Goal: Task Accomplishment & Management: Manage account settings

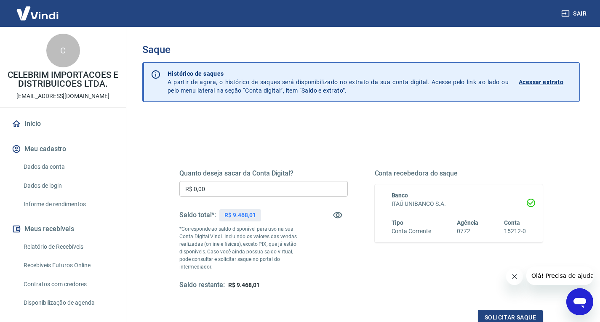
click at [204, 197] on div "Quanto deseja sacar da Conta Digital? R$ 0,00 ​ Saldo total*: R$ 9.468,01 *Corr…" at bounding box center [263, 229] width 168 height 120
click at [204, 192] on input "R$ 0,00" at bounding box center [263, 189] width 168 height 16
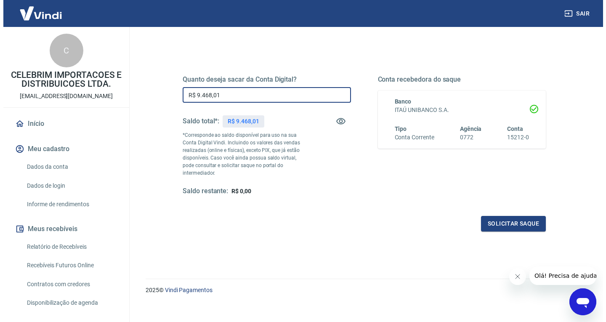
scroll to position [94, 0]
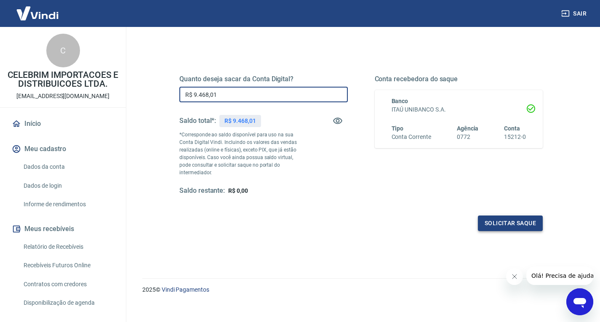
type input "R$ 9.468,01"
click at [489, 222] on button "Solicitar saque" at bounding box center [510, 223] width 65 height 16
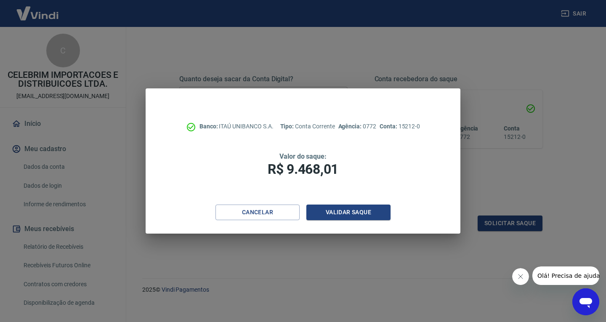
click at [343, 202] on div "Banco: ITAÚ UNIBANCO S.A. Tipo: Conta Corrente Agência: 0772 Conta: 15212-0 Val…" at bounding box center [303, 146] width 315 height 116
click at [347, 210] on button "Validar saque" at bounding box center [348, 212] width 84 height 16
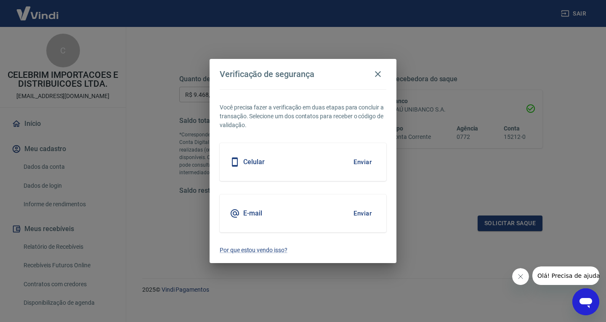
click at [364, 158] on button "Enviar" at bounding box center [362, 162] width 27 height 18
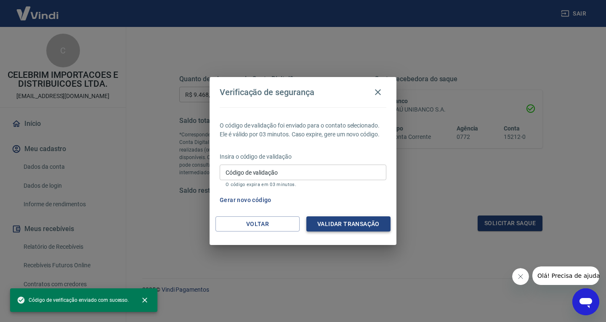
click at [348, 224] on button "Validar transação" at bounding box center [348, 224] width 84 height 16
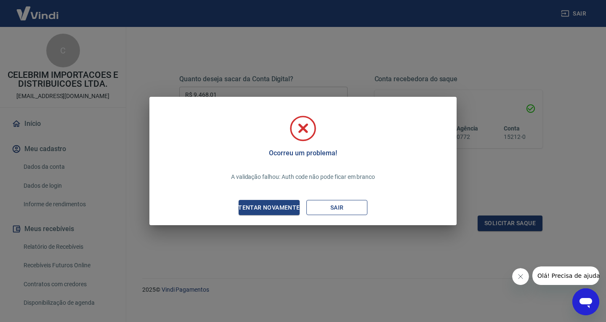
click at [312, 205] on button "Sair" at bounding box center [336, 208] width 61 height 16
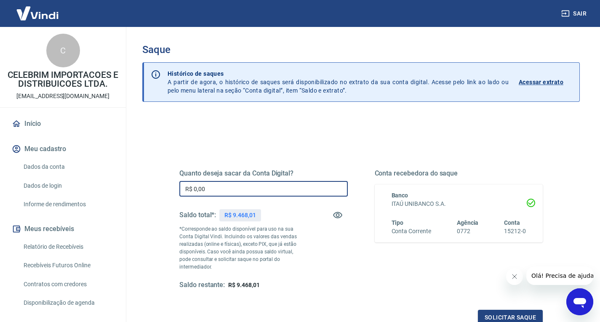
click at [243, 195] on input "R$ 0,00" at bounding box center [263, 189] width 168 height 16
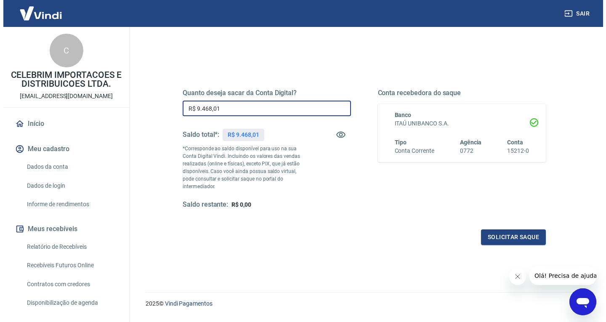
scroll to position [84, 0]
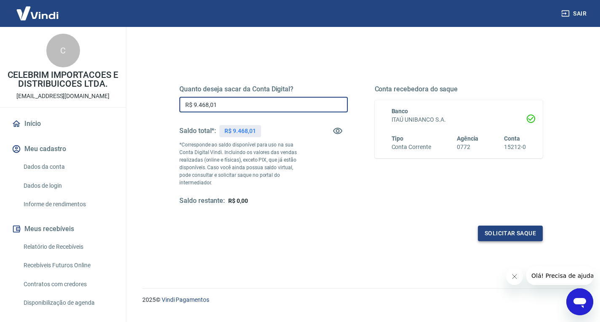
type input "R$ 9.468,01"
click at [498, 226] on button "Solicitar saque" at bounding box center [510, 234] width 65 height 16
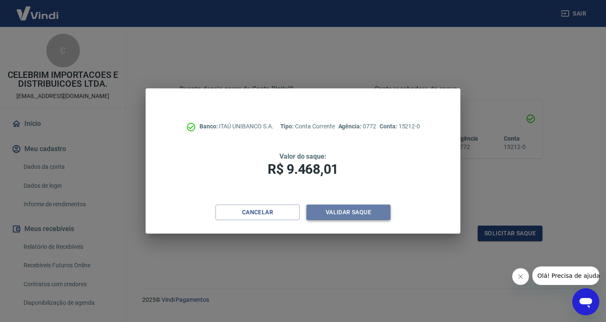
click at [337, 212] on button "Validar saque" at bounding box center [348, 212] width 84 height 16
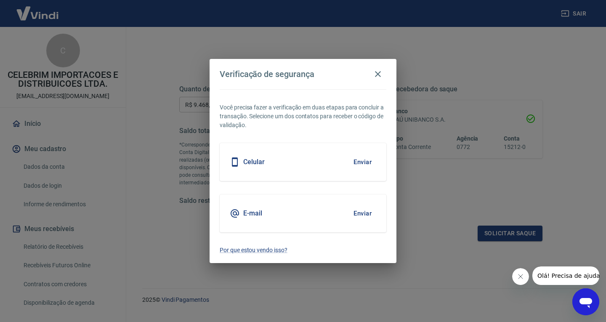
click at [366, 211] on button "Enviar" at bounding box center [362, 213] width 27 height 18
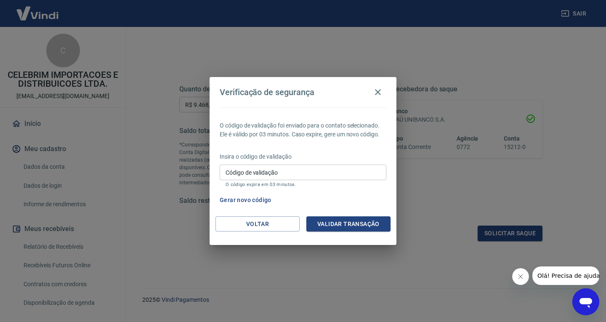
click at [263, 177] on input "Código de validação" at bounding box center [303, 173] width 167 height 16
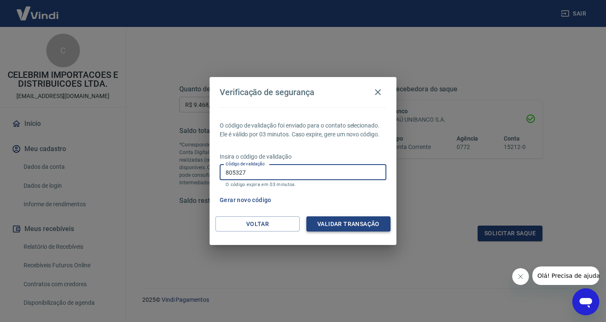
type input "805327"
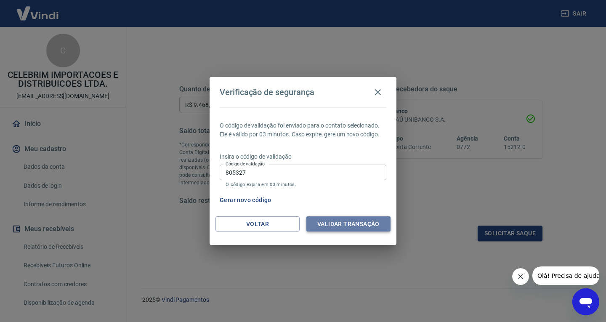
click at [355, 224] on button "Validar transação" at bounding box center [348, 224] width 84 height 16
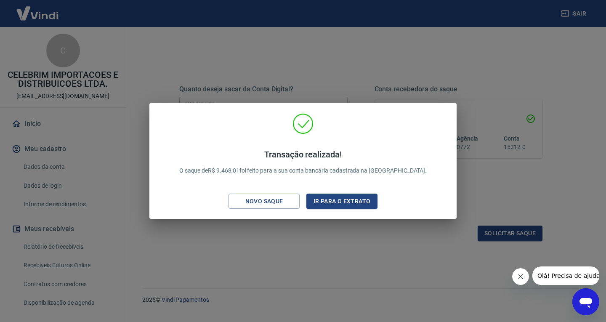
click at [321, 241] on div "Transação realizada! O saque de R$ 9.468,01 foi feito para a sua conta bancária…" at bounding box center [303, 161] width 606 height 322
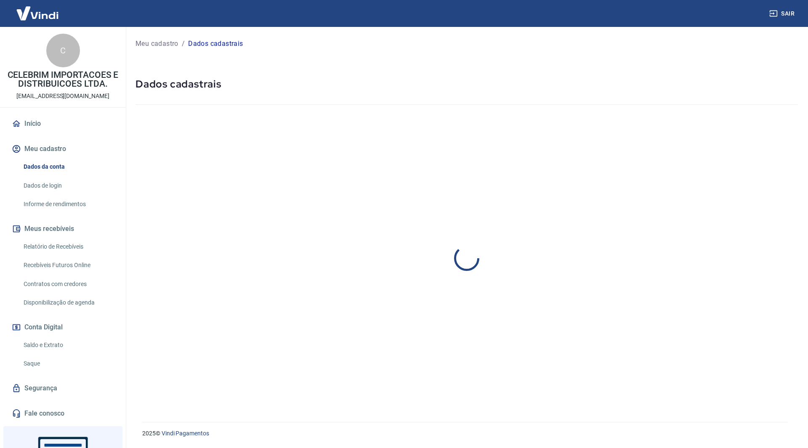
select select "SC"
select select "business"
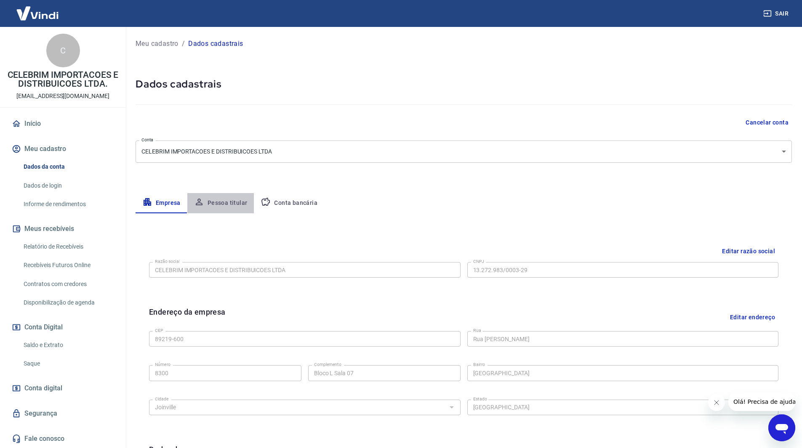
click at [238, 204] on button "Pessoa titular" at bounding box center [220, 203] width 67 height 20
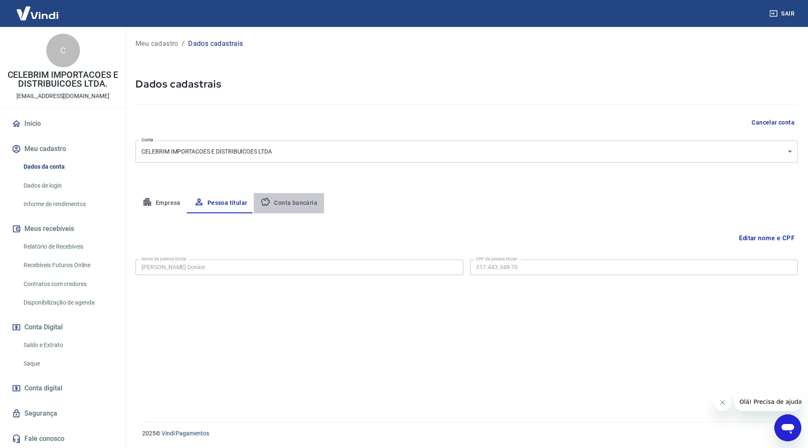
click at [297, 202] on button "Conta bancária" at bounding box center [289, 203] width 70 height 20
select select "1"
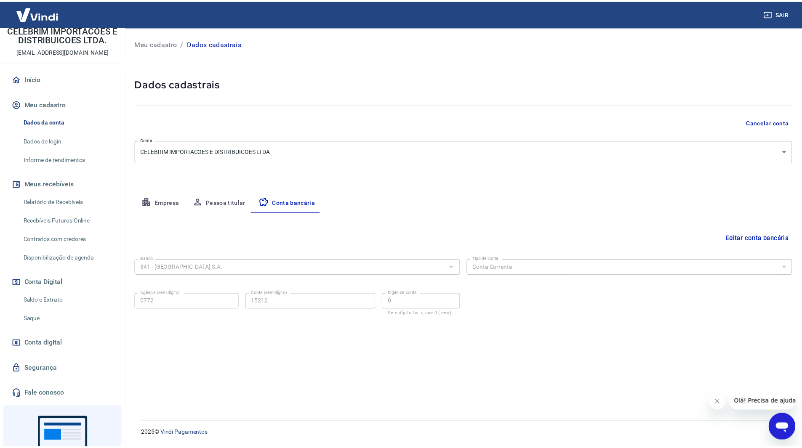
scroll to position [84, 0]
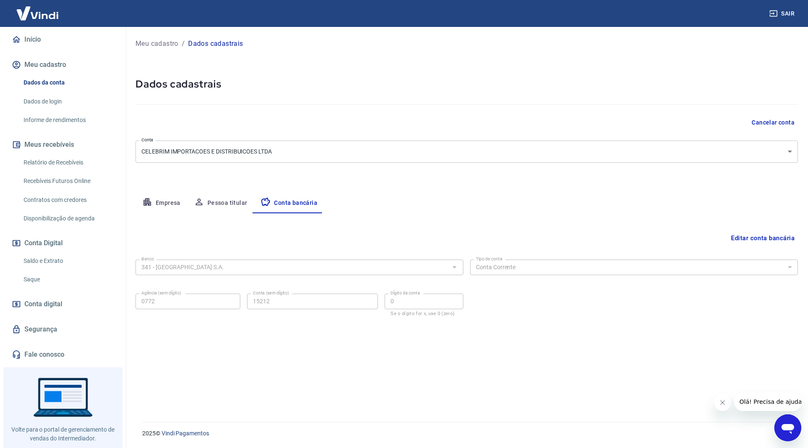
click at [52, 329] on link "Segurança" at bounding box center [63, 329] width 106 height 19
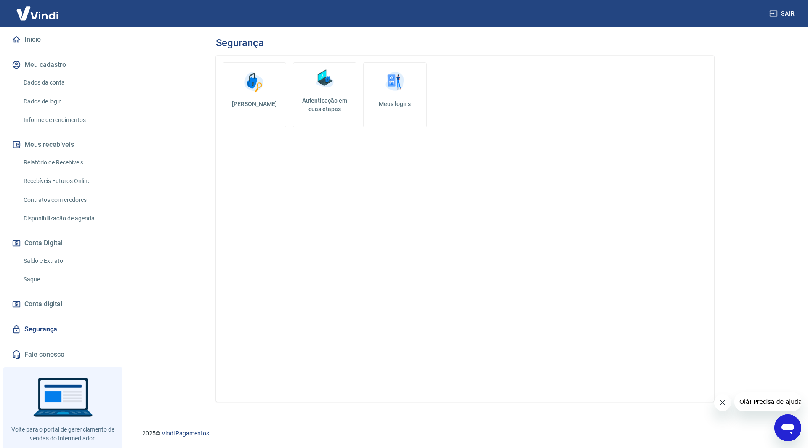
click at [329, 95] on link "Autenticação em duas etapas" at bounding box center [325, 94] width 64 height 65
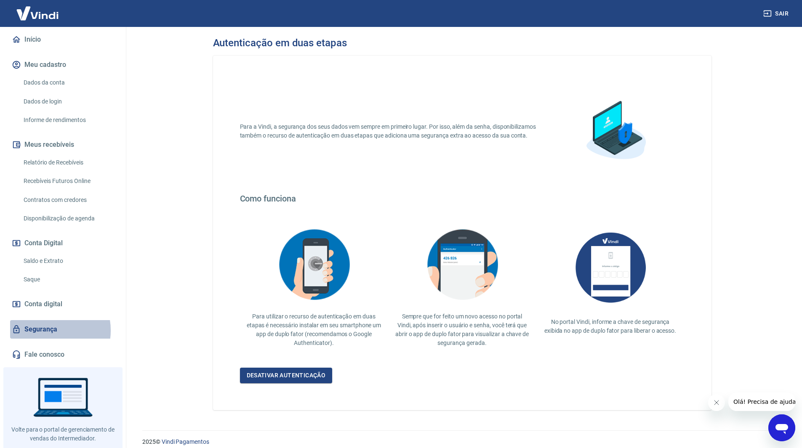
click at [45, 330] on link "Segurança" at bounding box center [63, 329] width 106 height 19
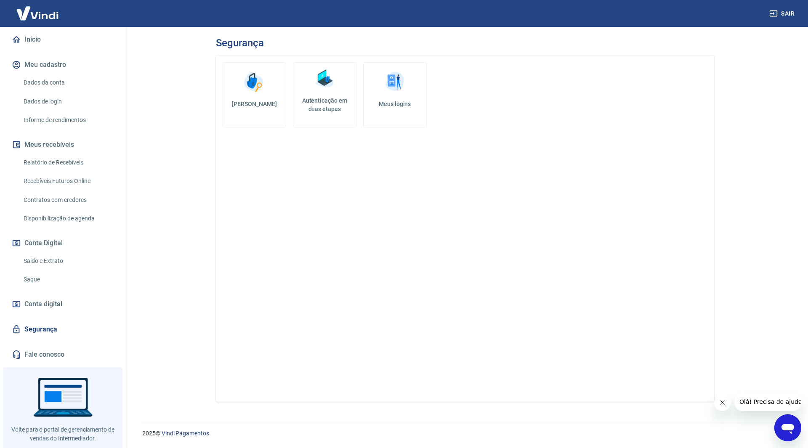
click at [394, 101] on h5 "Meus logins" at bounding box center [394, 104] width 49 height 8
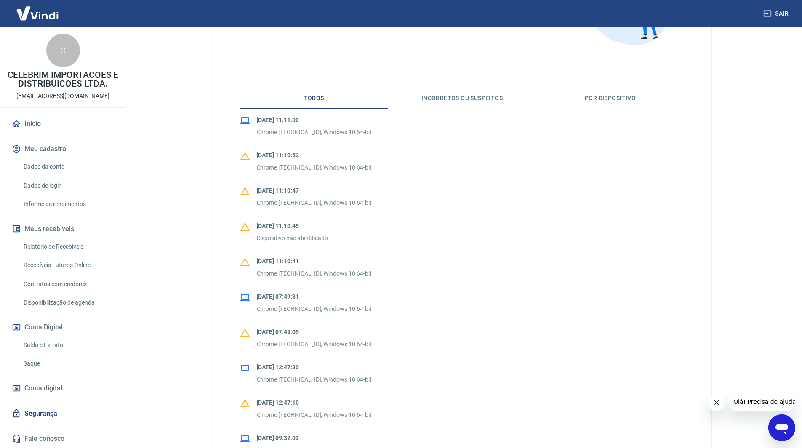
click at [57, 165] on link "Dados da conta" at bounding box center [68, 166] width 96 height 17
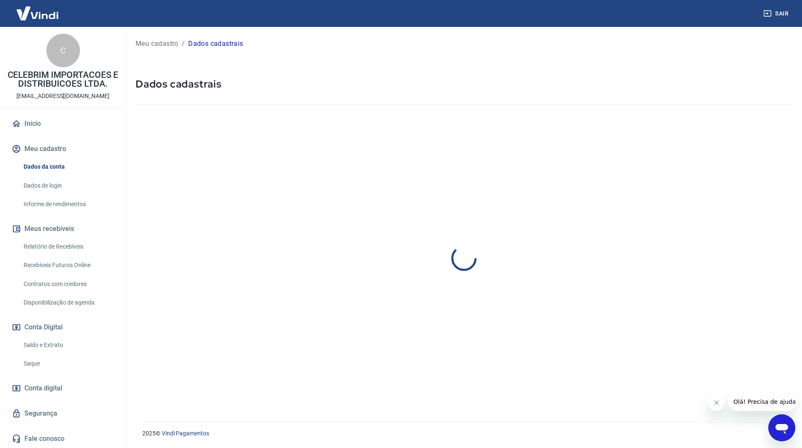
select select "SC"
select select "business"
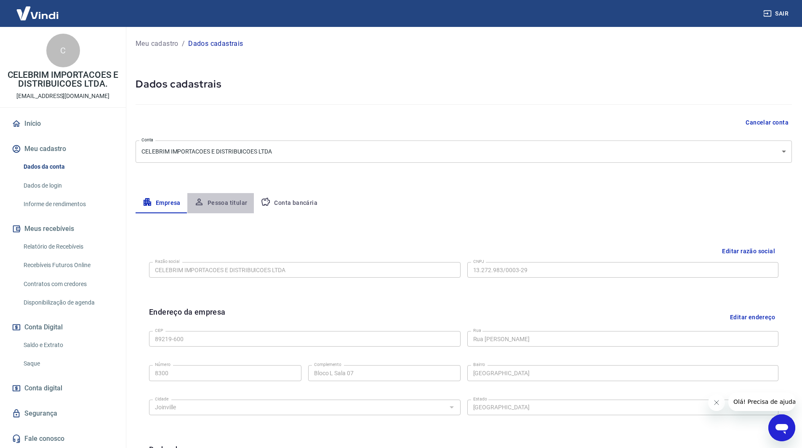
click at [212, 204] on button "Pessoa titular" at bounding box center [220, 203] width 67 height 20
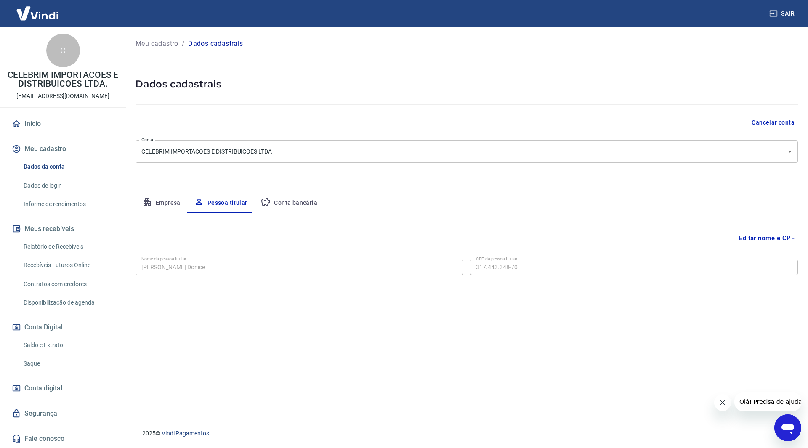
click at [156, 45] on p "Meu cadastro" at bounding box center [156, 44] width 43 height 10
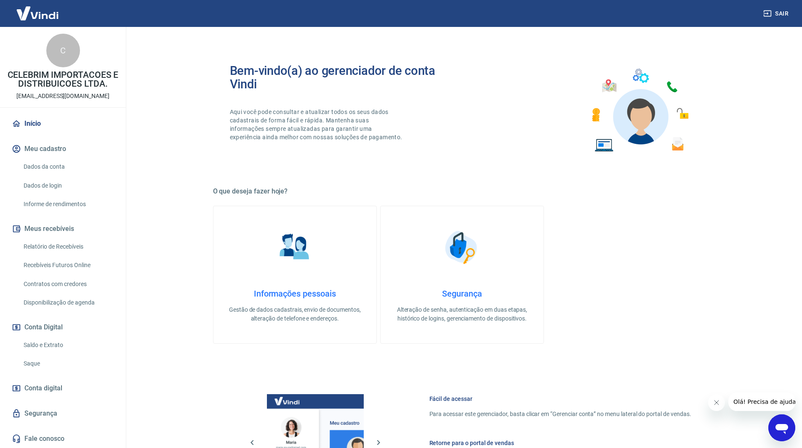
scroll to position [42, 0]
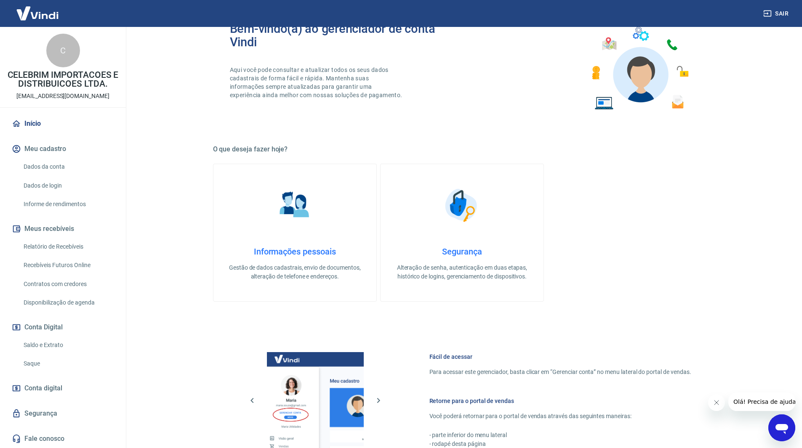
click at [304, 237] on link "Informações pessoais Gestão de dados cadastrais, envio de documentos, alteração…" at bounding box center [295, 233] width 164 height 138
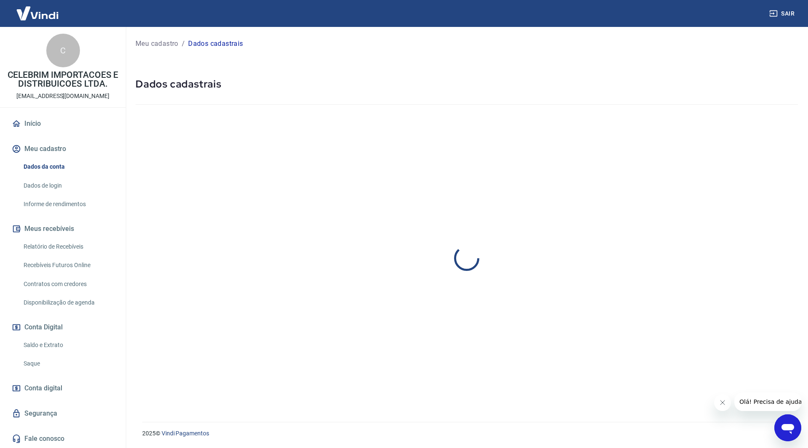
select select "SC"
select select "business"
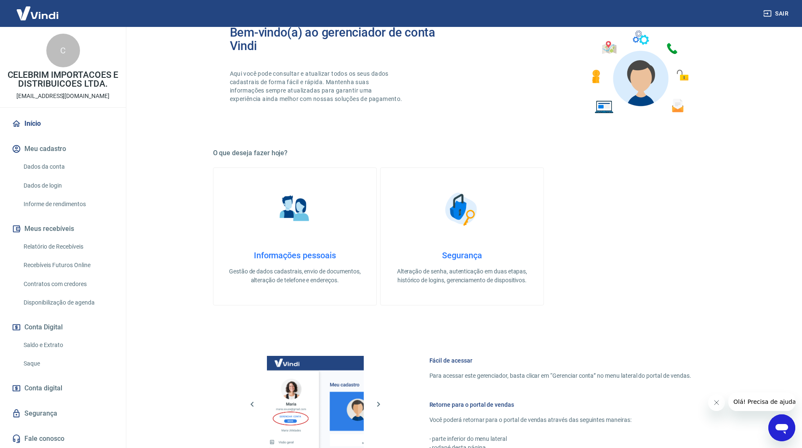
scroll to position [84, 0]
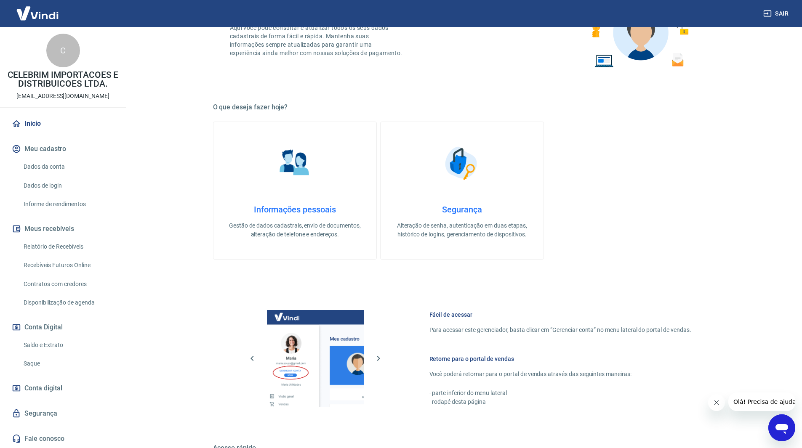
click at [466, 196] on link "Segurança Alteração de senha, autenticação em duas etapas, histórico de logins,…" at bounding box center [462, 191] width 164 height 138
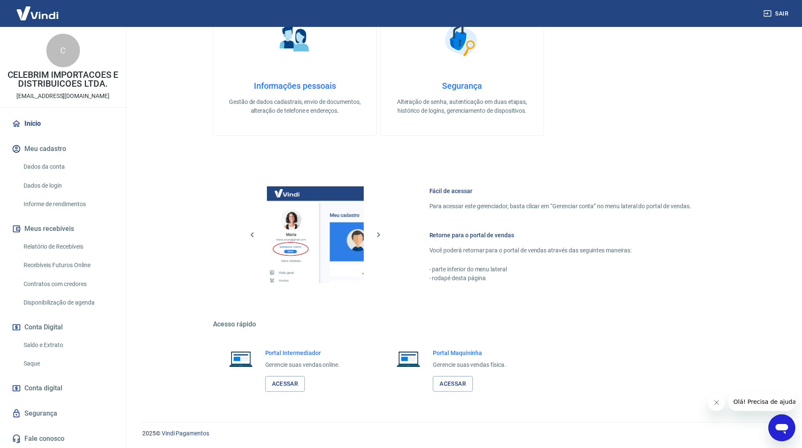
click at [42, 188] on link "Dados de login" at bounding box center [68, 185] width 96 height 17
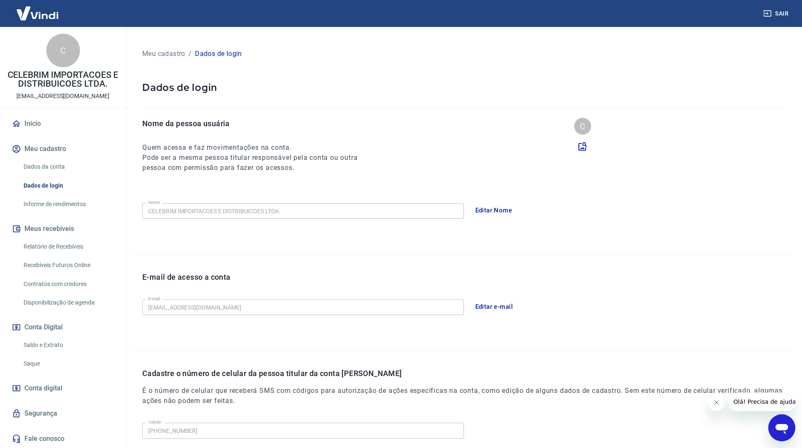
click at [486, 303] on button "Editar e-mail" at bounding box center [493, 307] width 47 height 18
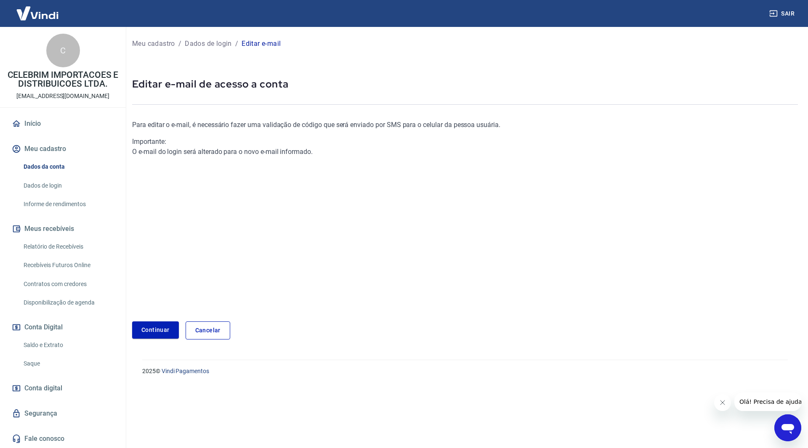
click at [37, 113] on div "C CELEBRIM IMPORTACOES E DISTRIBUICOES LTDA. bdonice@celebrim.com.br Início Meu…" at bounding box center [63, 237] width 126 height 421
click at [37, 118] on link "Início" at bounding box center [63, 123] width 106 height 19
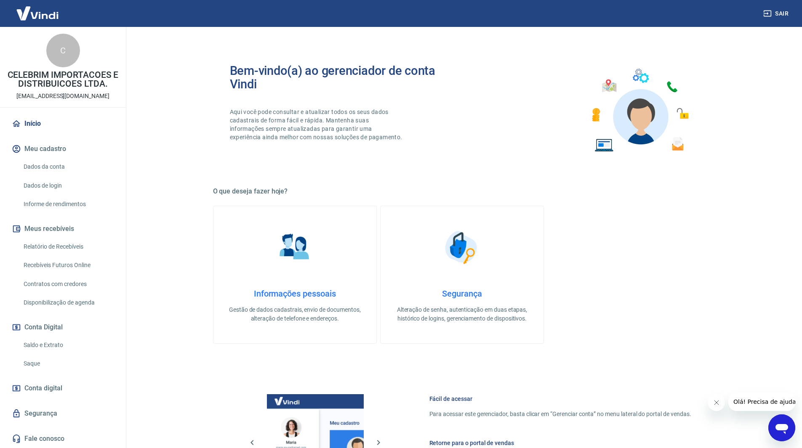
click at [35, 13] on img at bounding box center [37, 13] width 55 height 26
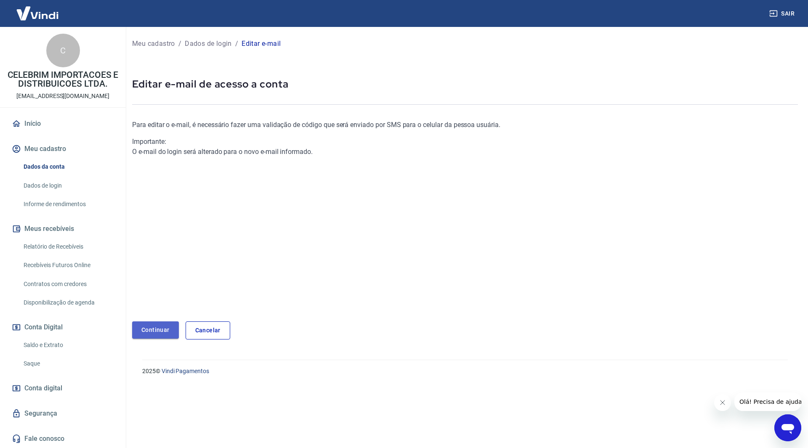
click at [163, 327] on link "Continuar" at bounding box center [155, 329] width 47 height 17
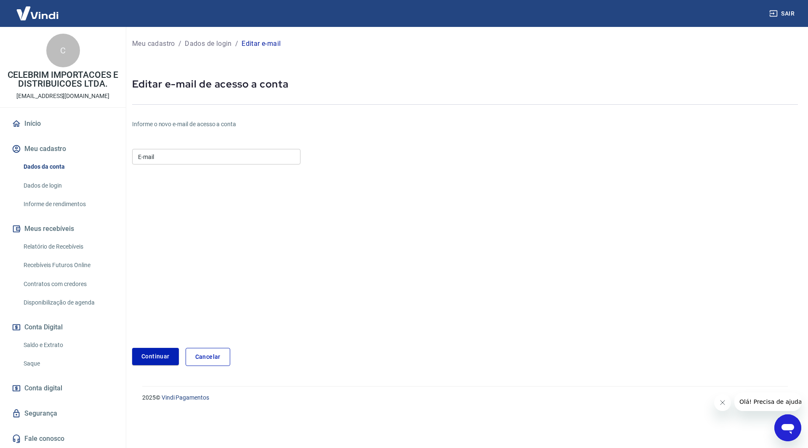
click at [168, 152] on input "E-mail" at bounding box center [216, 157] width 168 height 16
type input "vendas@celebrim.com.br"
click at [303, 203] on form "E-mail vendas@celebrim.com.br E-mail Continuar Cancelar" at bounding box center [354, 256] width 444 height 220
click at [154, 364] on button "Continuar" at bounding box center [155, 356] width 47 height 17
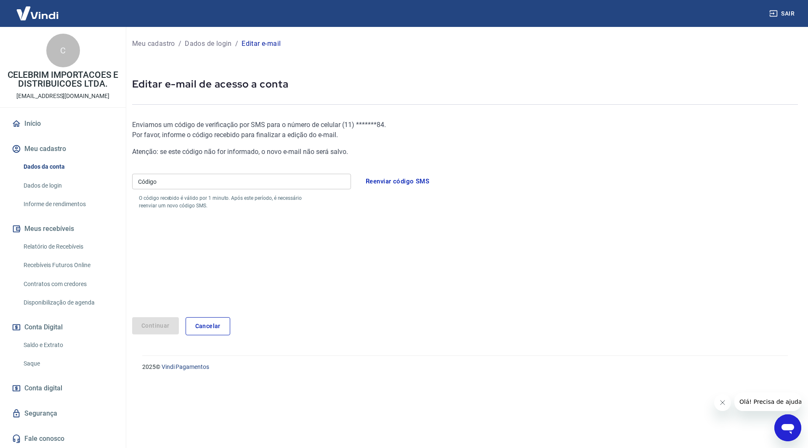
click at [175, 178] on input "Código" at bounding box center [241, 182] width 219 height 16
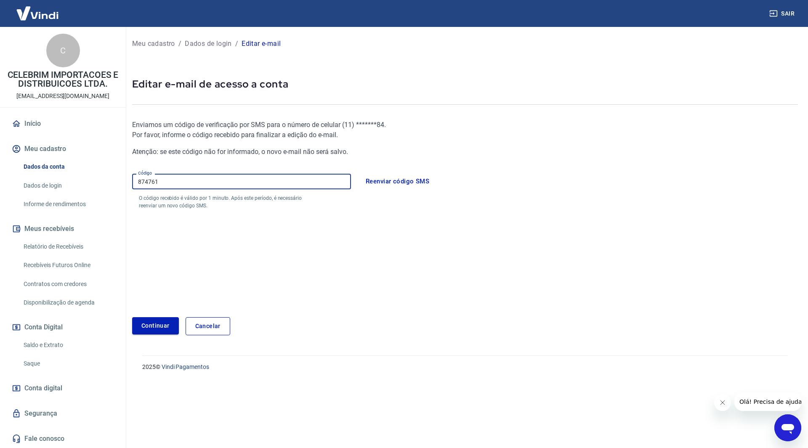
type input "874761"
click at [156, 330] on button "Continuar" at bounding box center [155, 325] width 47 height 17
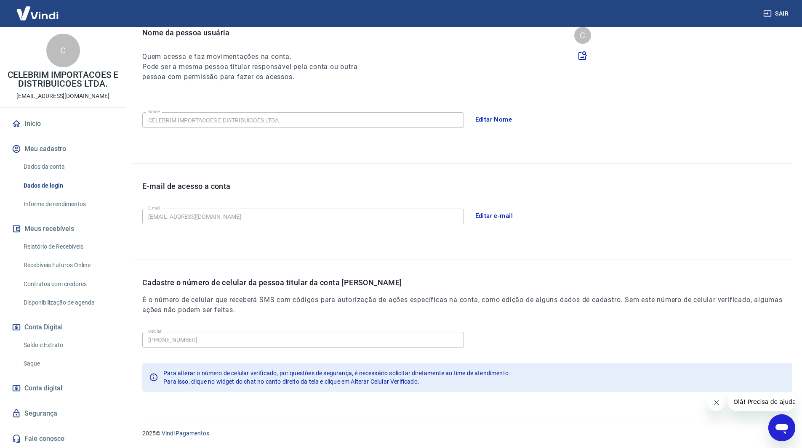
click at [39, 18] on img at bounding box center [37, 13] width 55 height 26
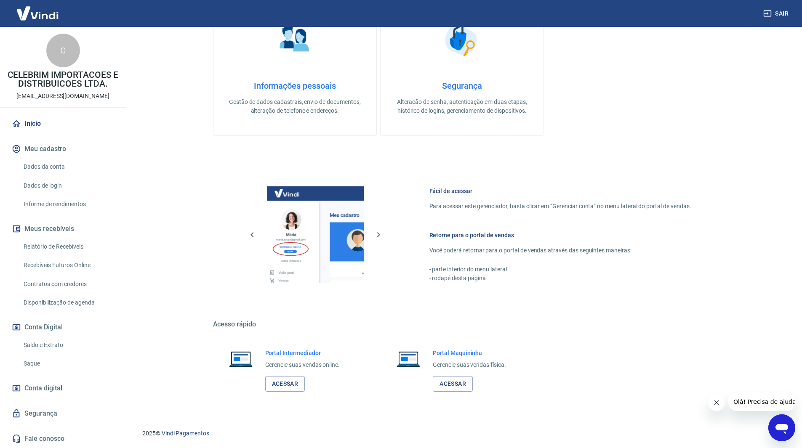
scroll to position [208, 0]
click at [55, 10] on img at bounding box center [37, 13] width 55 height 26
click at [42, 17] on img at bounding box center [37, 13] width 55 height 26
